Goal: Information Seeking & Learning: Learn about a topic

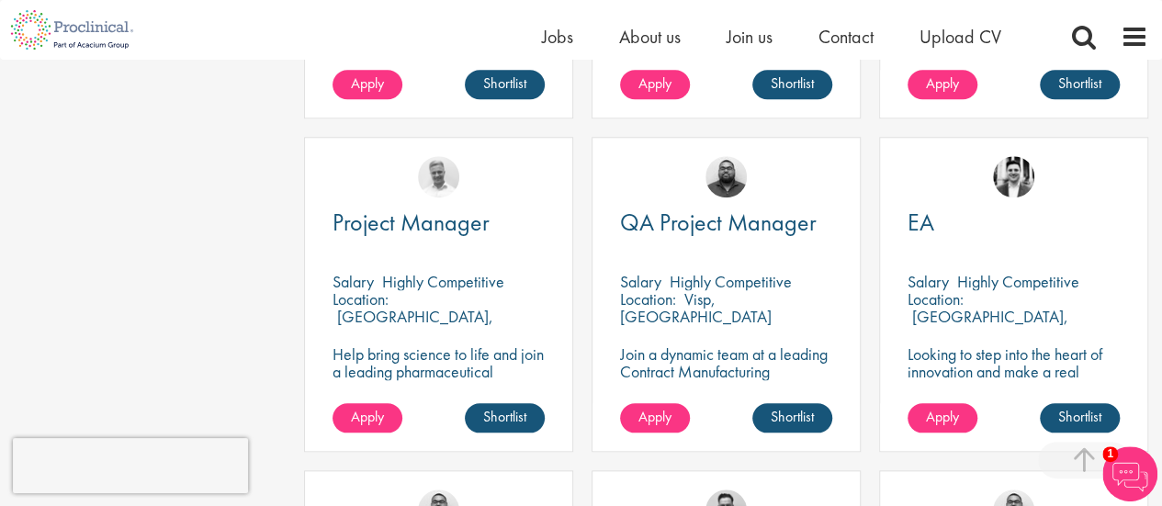
scroll to position [735, 0]
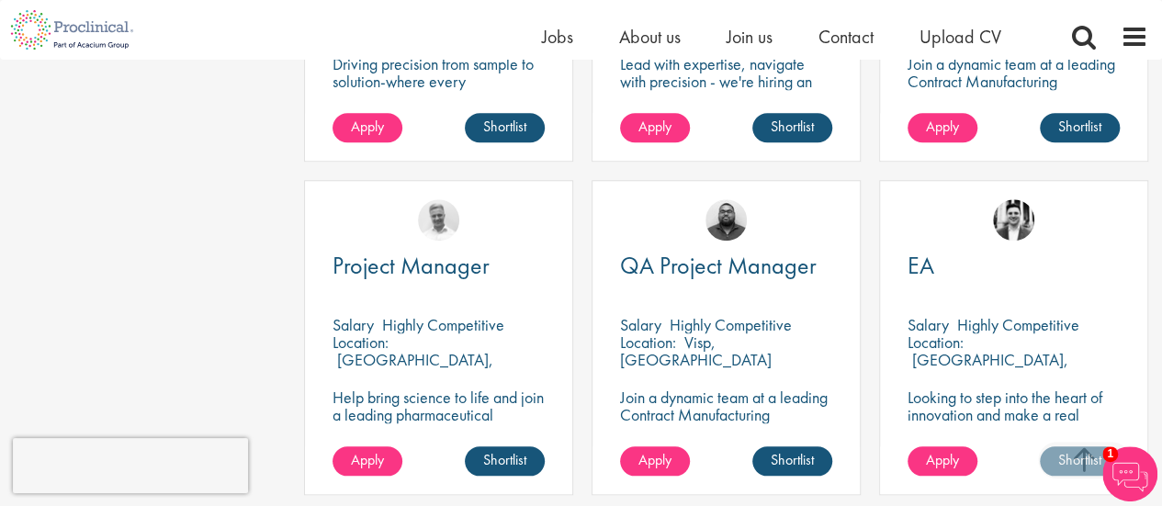
drag, startPoint x: 712, startPoint y: 264, endPoint x: 636, endPoint y: 216, distance: 90.0
click at [636, 216] on div "[PERSON_NAME]" at bounding box center [725, 212] width 267 height 62
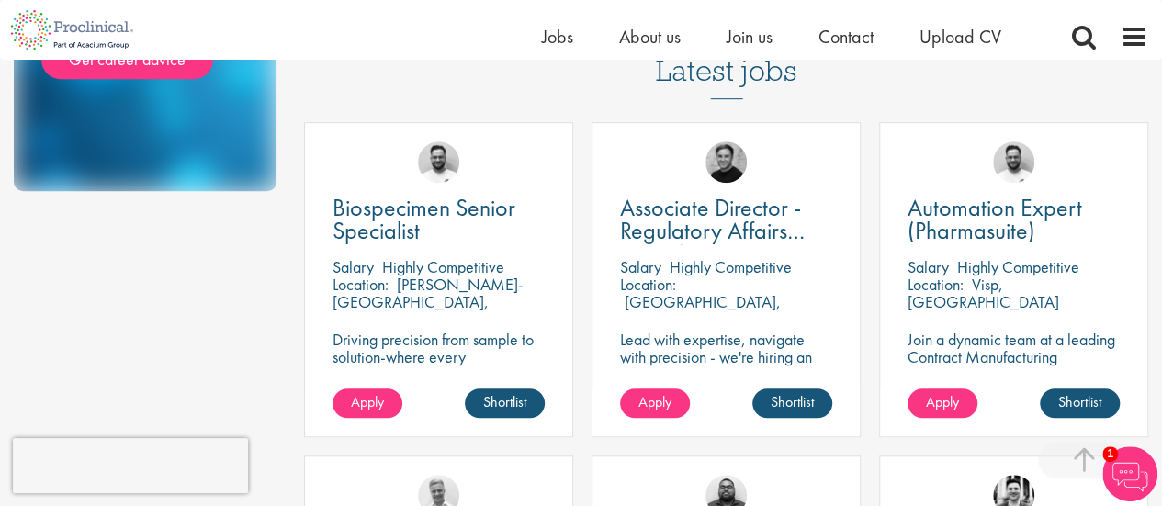
scroll to position [551, 0]
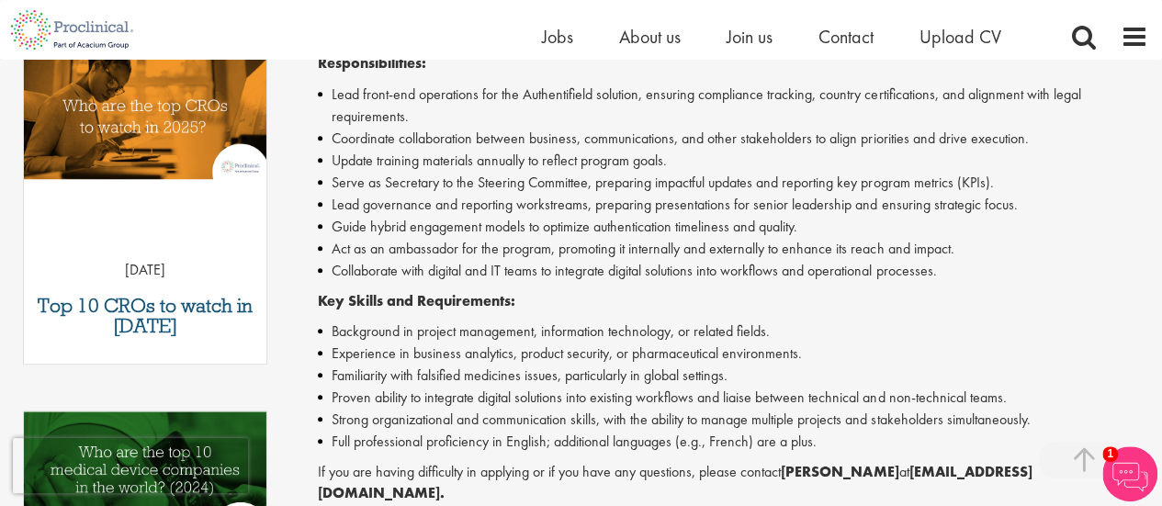
scroll to position [643, 0]
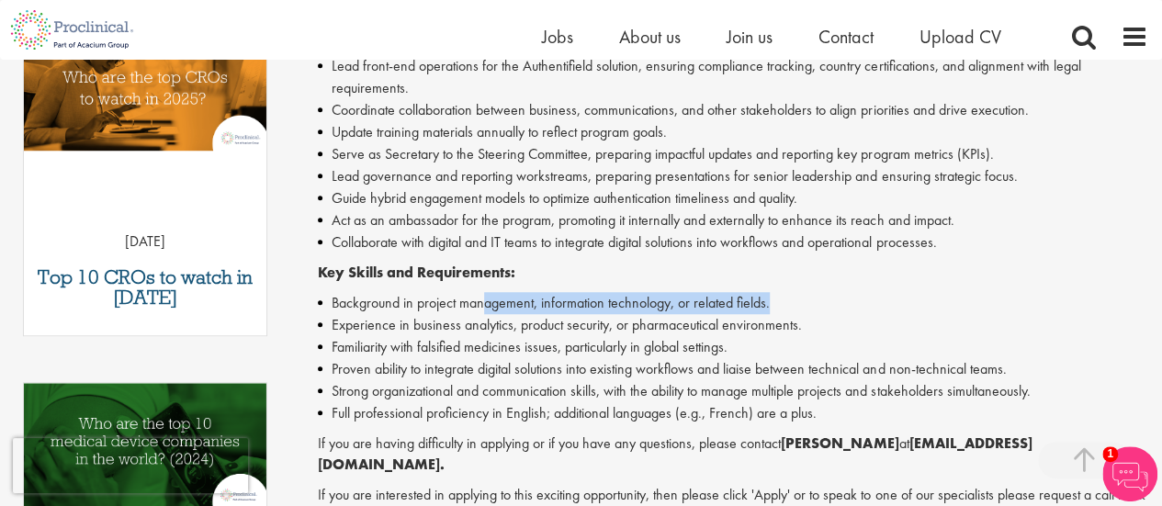
drag, startPoint x: 481, startPoint y: 303, endPoint x: 794, endPoint y: 304, distance: 312.3
click at [794, 304] on li "Background in project management, information technology, or related fields." at bounding box center [733, 303] width 830 height 22
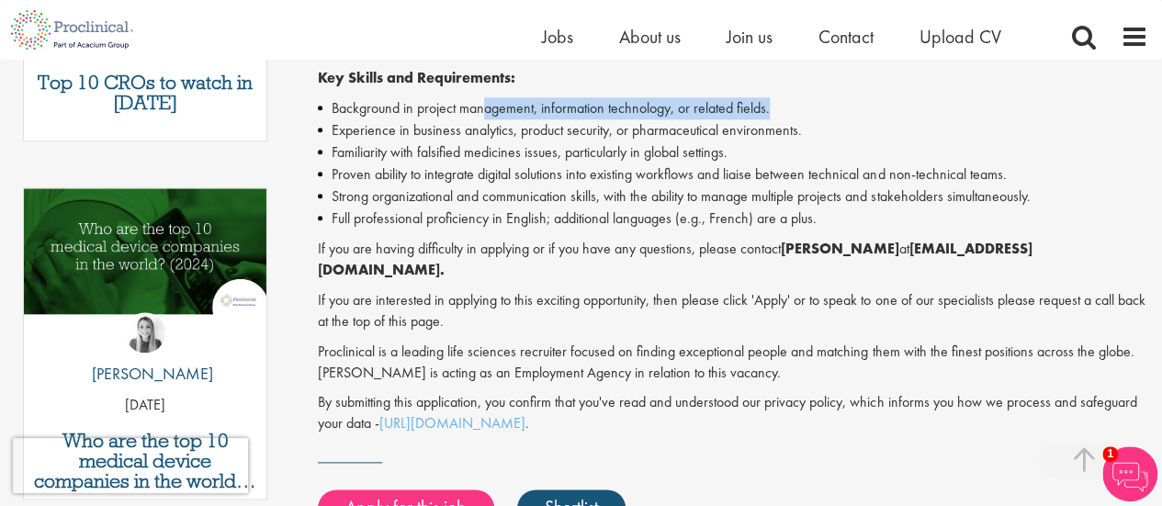
scroll to position [735, 0]
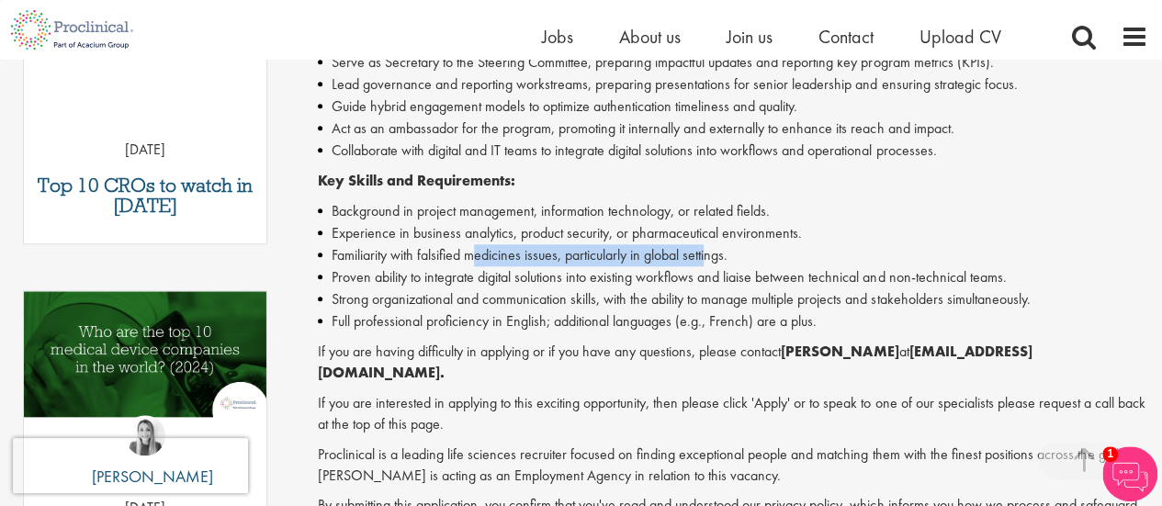
drag, startPoint x: 472, startPoint y: 264, endPoint x: 712, endPoint y: 260, distance: 239.7
click at [712, 260] on li "Familiarity with falsified medicines issues, particularly in global settings." at bounding box center [733, 255] width 830 height 22
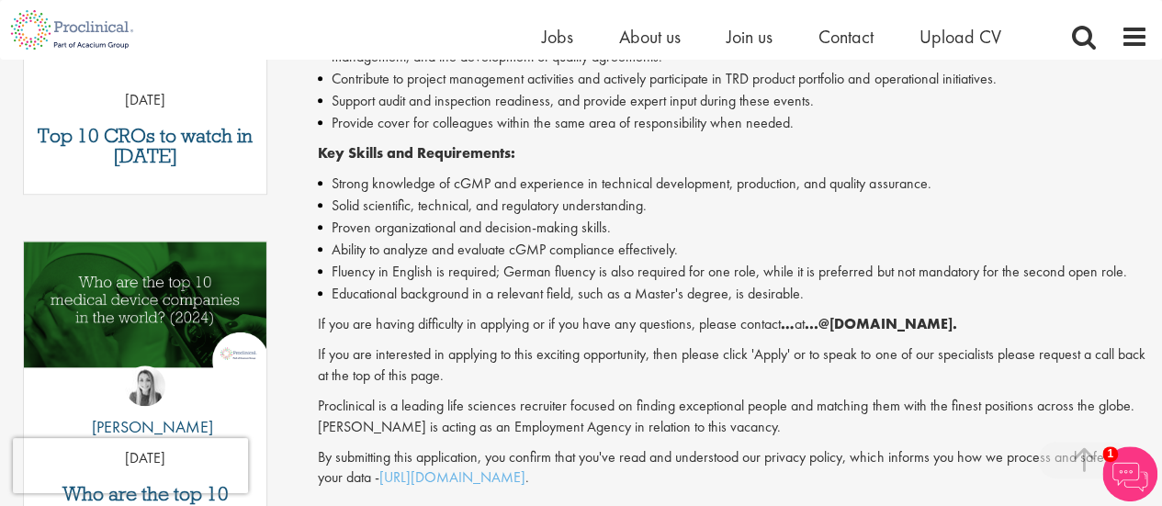
scroll to position [827, 0]
